Goal: Task Accomplishment & Management: Use online tool/utility

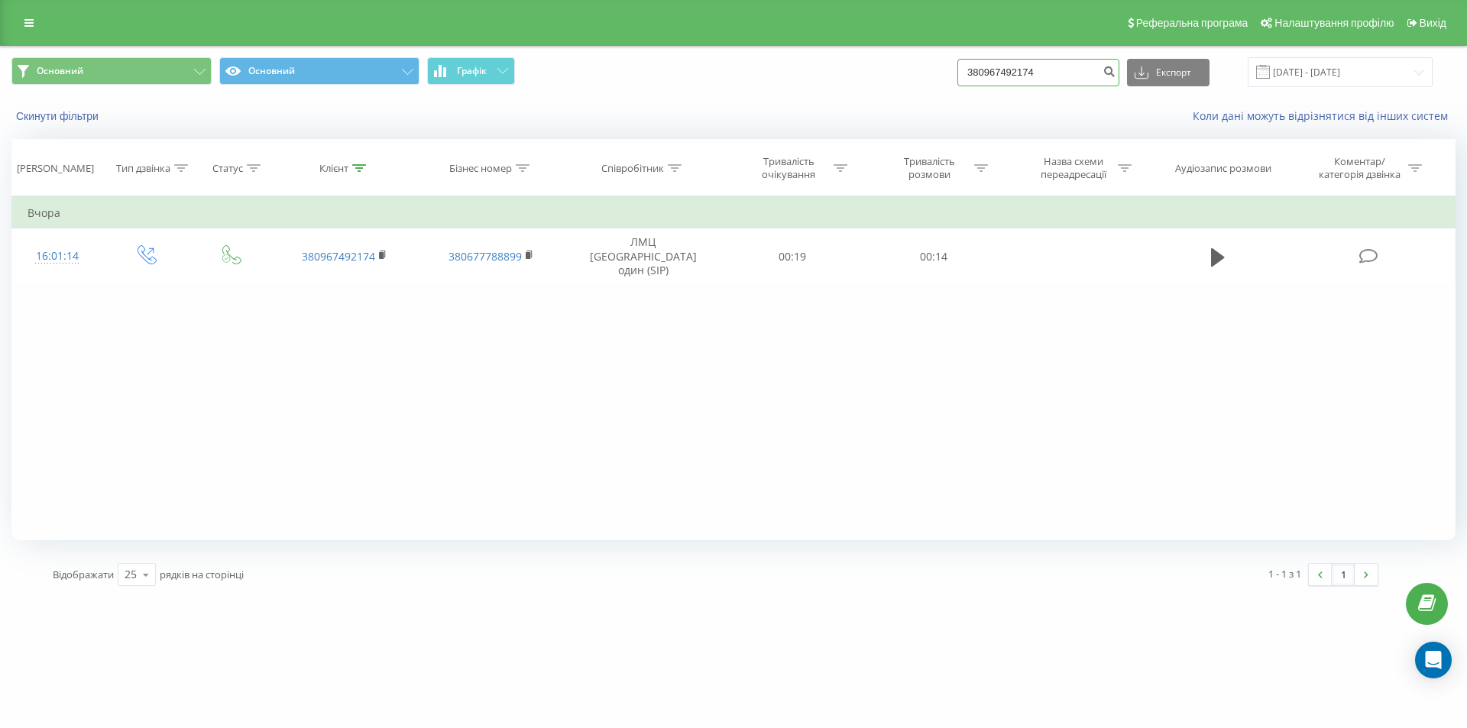
drag, startPoint x: 1076, startPoint y: 66, endPoint x: 181, endPoint y: 88, distance: 895.2
click at [248, 88] on div "Основний Основний Графік 380967492174 Експорт .csv .xls .xlsx [DATE] - [DATE]" at bounding box center [734, 72] width 1466 height 51
drag, startPoint x: 1074, startPoint y: 77, endPoint x: 220, endPoint y: 95, distance: 854.6
click at [219, 96] on div "Основний Основний Графік 380967492174 Експорт .csv .xls .xlsx 21.05.2025 - 21.0…" at bounding box center [734, 72] width 1466 height 51
drag, startPoint x: 903, startPoint y: 86, endPoint x: 679, endPoint y: 90, distance: 224.7
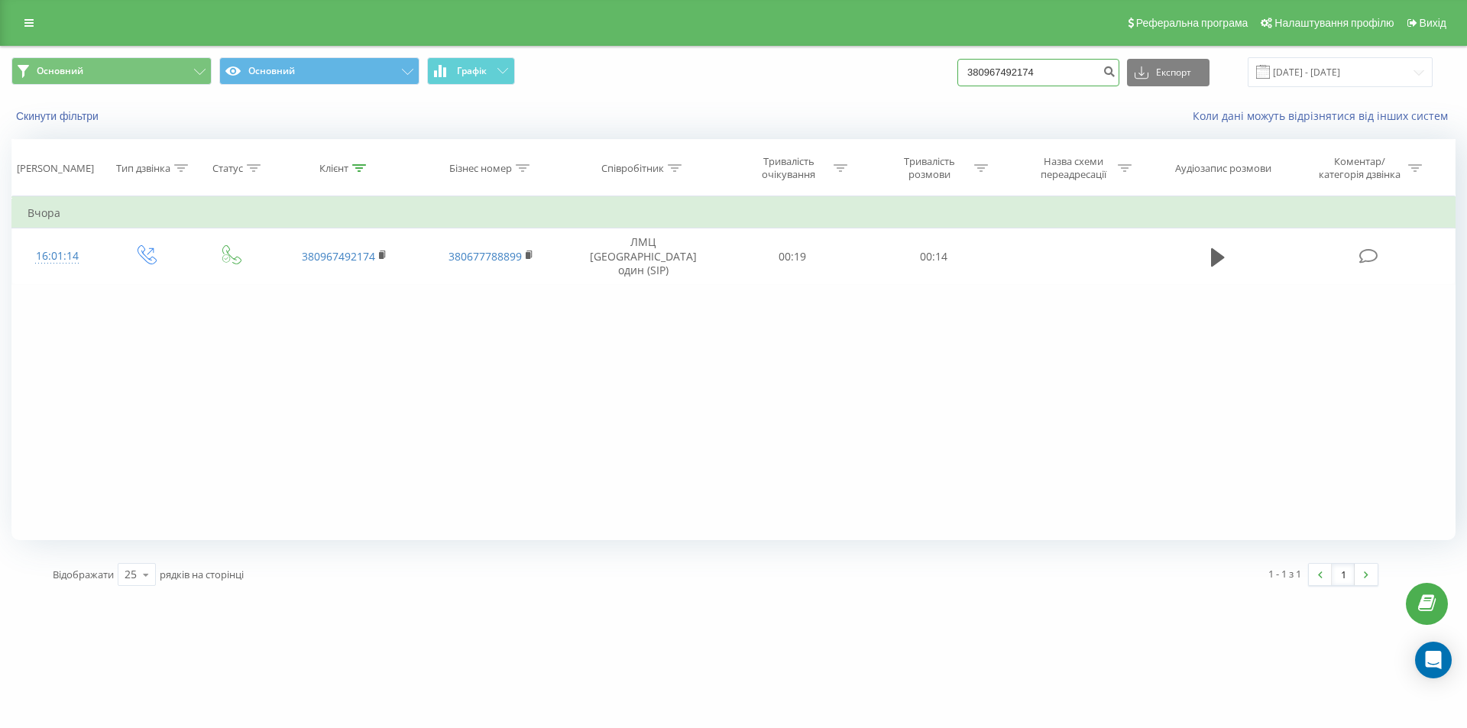
click at [678, 92] on div "Основний Основний Графік 380967492174 Експорт .csv .xls .xlsx [DATE] - [DATE]" at bounding box center [734, 72] width 1466 height 51
click at [27, 31] on link at bounding box center [29, 22] width 28 height 21
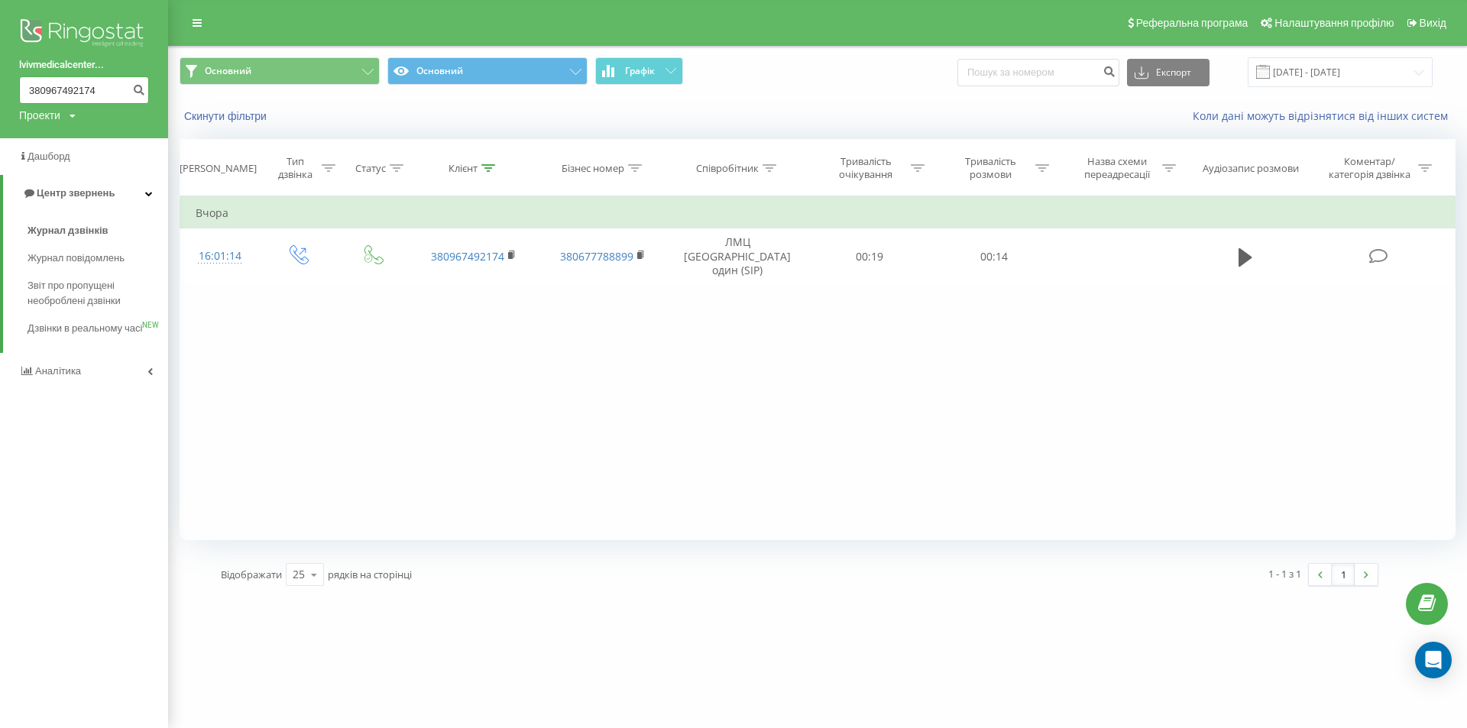
drag, startPoint x: 99, startPoint y: 90, endPoint x: 0, endPoint y: 90, distance: 98.6
click at [0, 90] on div "lvivmedicalcenter... 380967492174 Проекти lvivmedicalcenter.com" at bounding box center [84, 69] width 168 height 138
click at [91, 303] on span "Звіт про пропущені необроблені дзвінки" at bounding box center [94, 293] width 133 height 31
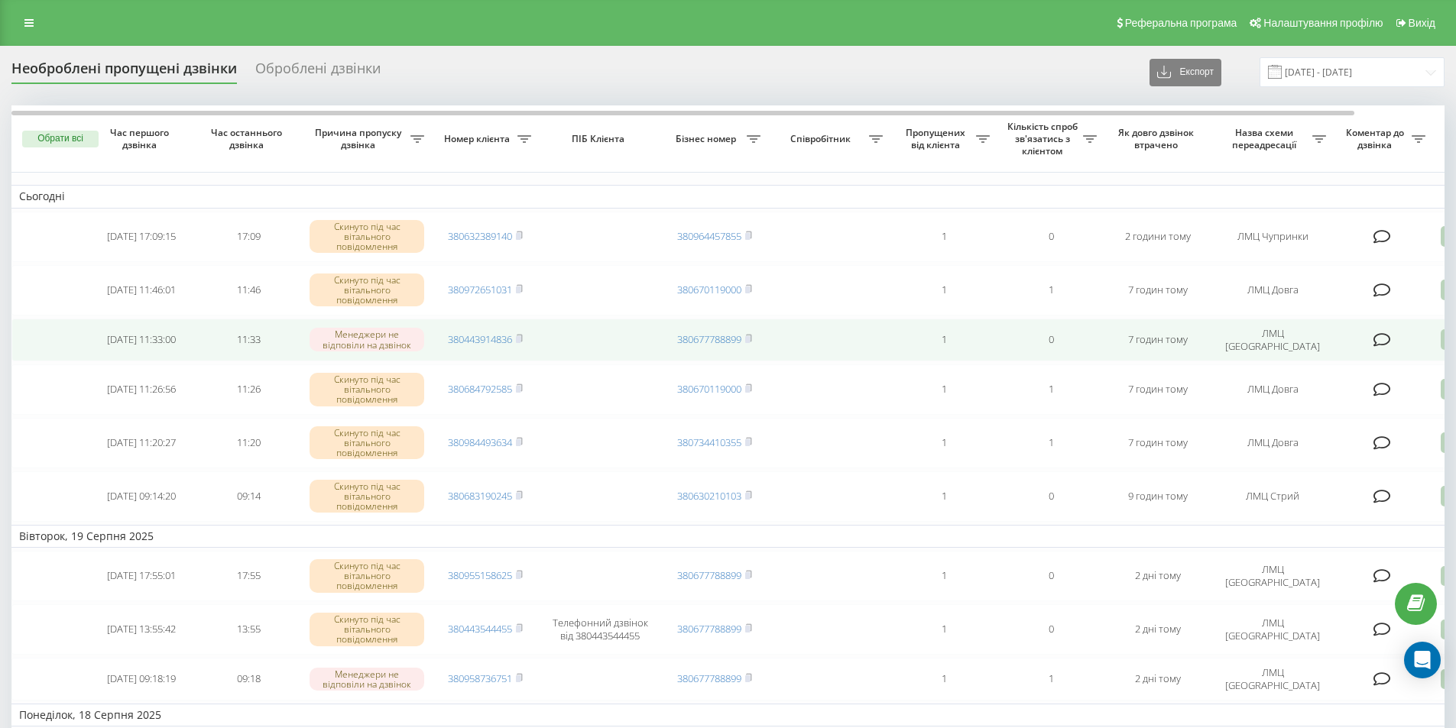
click at [1444, 338] on icon at bounding box center [1450, 339] width 18 height 21
click at [1332, 448] on div "Інший варіант" at bounding box center [1385, 447] width 286 height 28
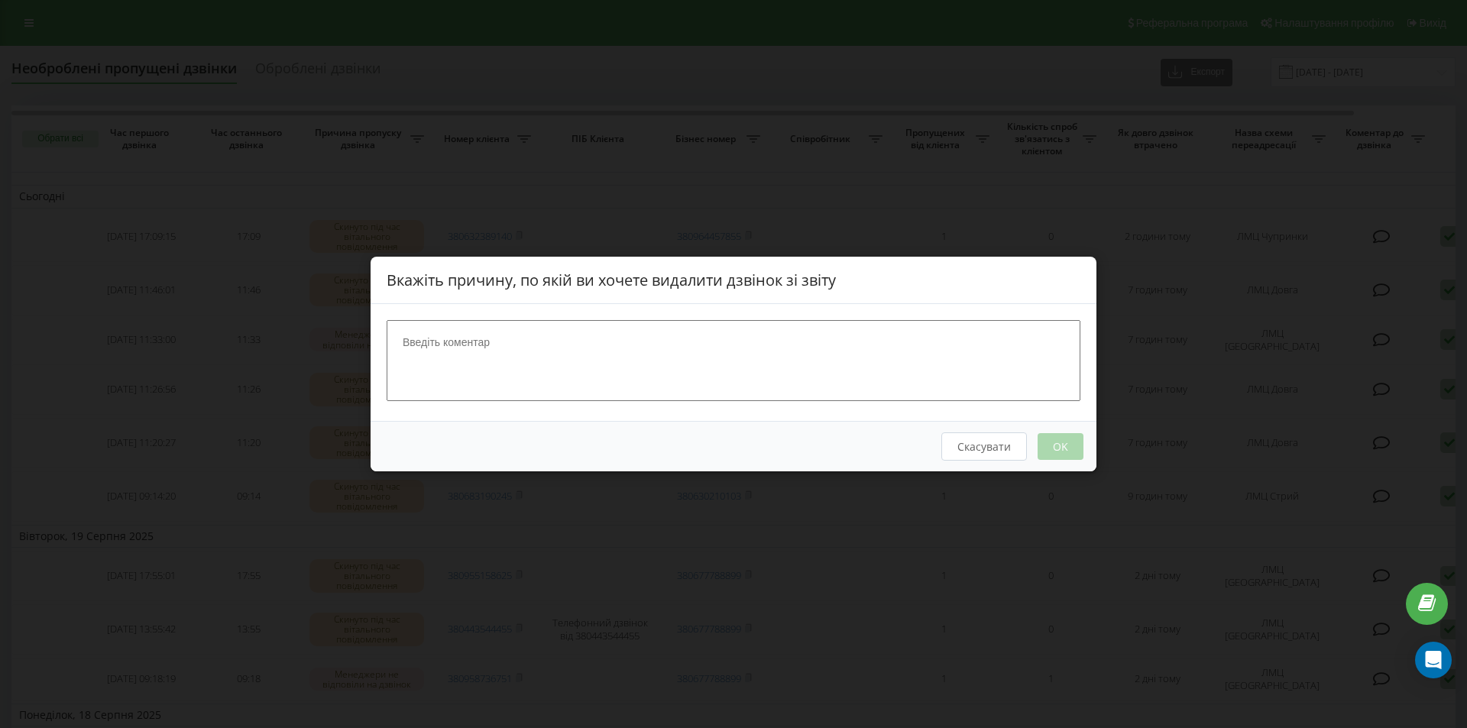
click at [410, 352] on textarea at bounding box center [734, 360] width 694 height 81
type textarea "П"
type textarea "спам"
click at [1074, 441] on button "OK" at bounding box center [1061, 446] width 46 height 27
